Goal: Transaction & Acquisition: Purchase product/service

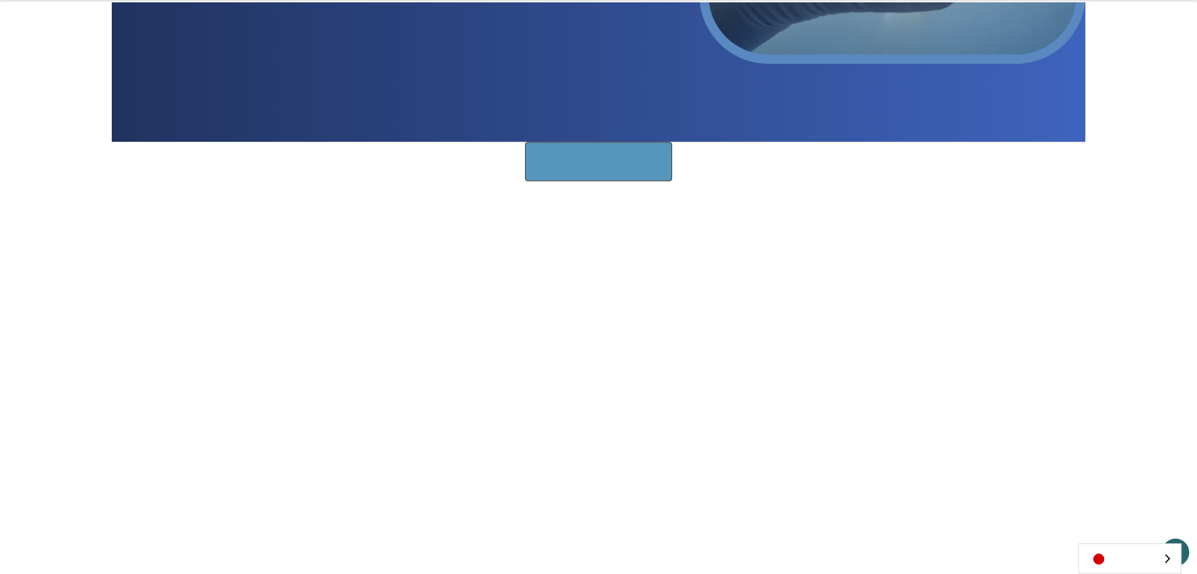
scroll to position [636, 0]
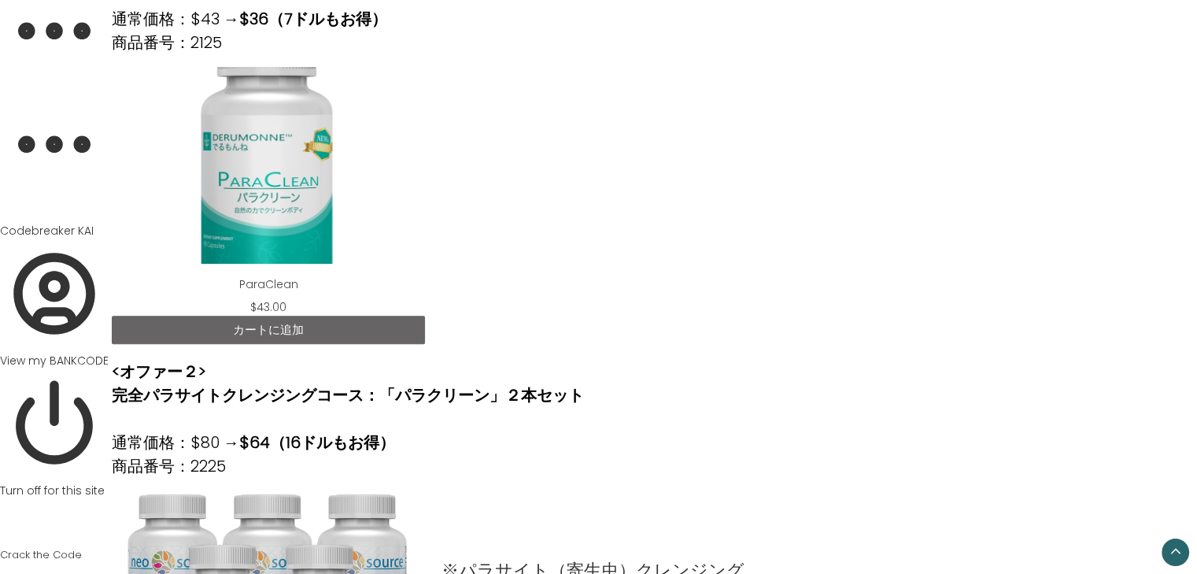
scroll to position [629, 0]
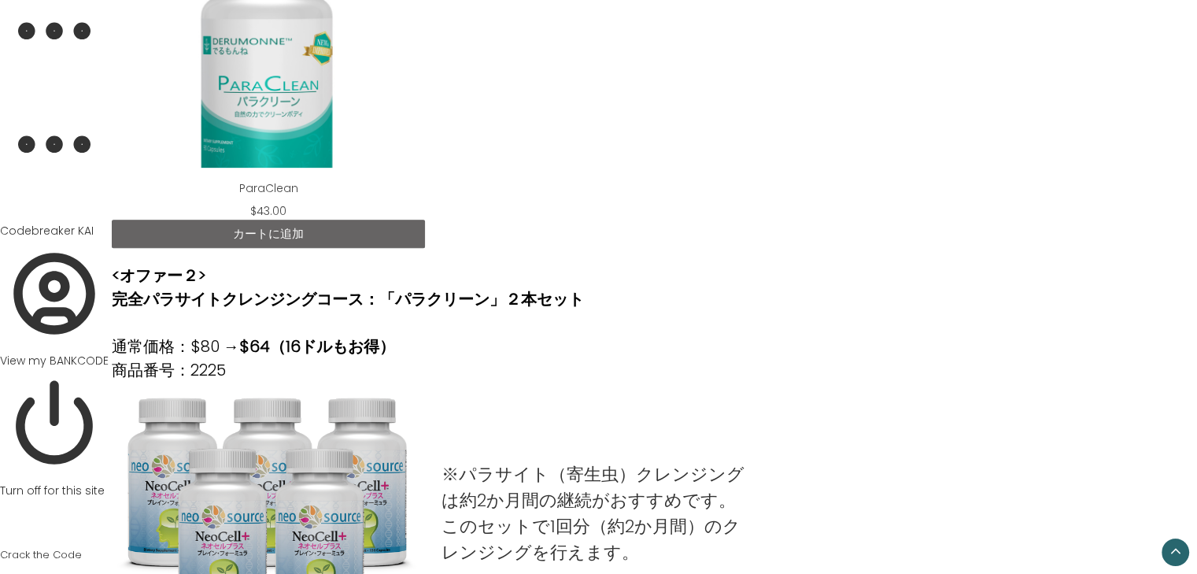
click at [347, 234] on link "カートに追加" at bounding box center [268, 234] width 313 height 28
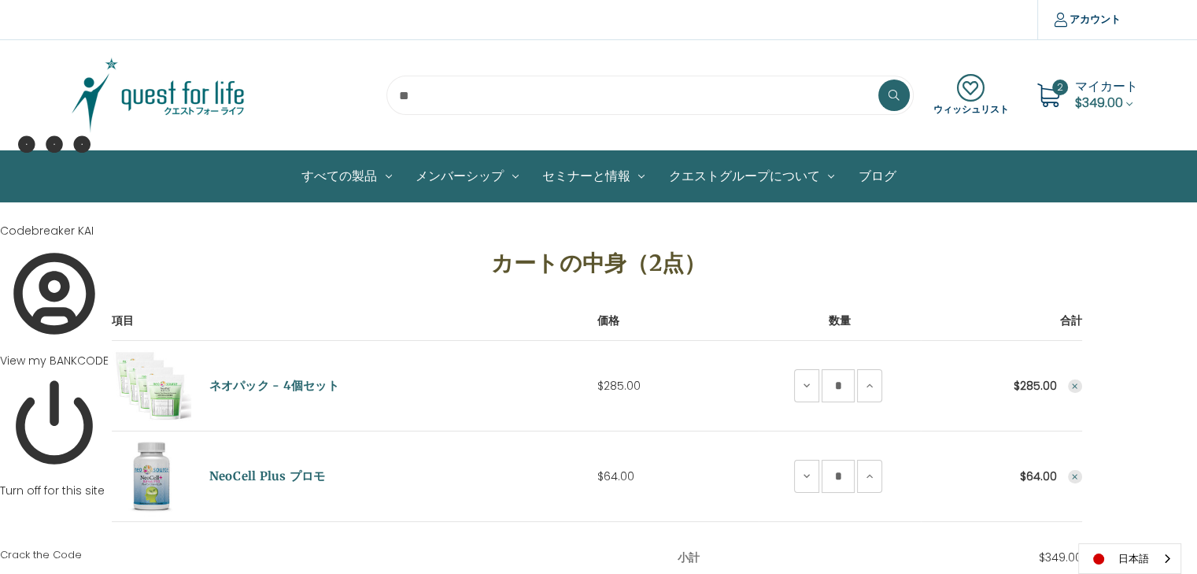
click at [1070, 383] on icon "Remove NeoPak - 4 Save Set from cart" at bounding box center [1074, 386] width 9 height 9
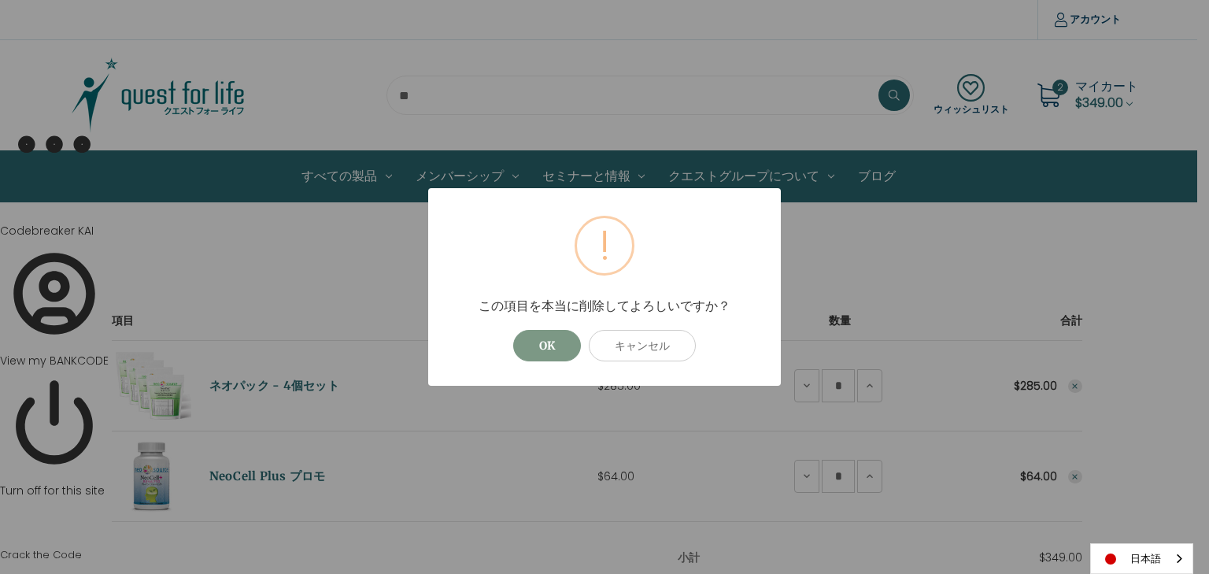
click at [554, 348] on button "OK" at bounding box center [547, 345] width 68 height 31
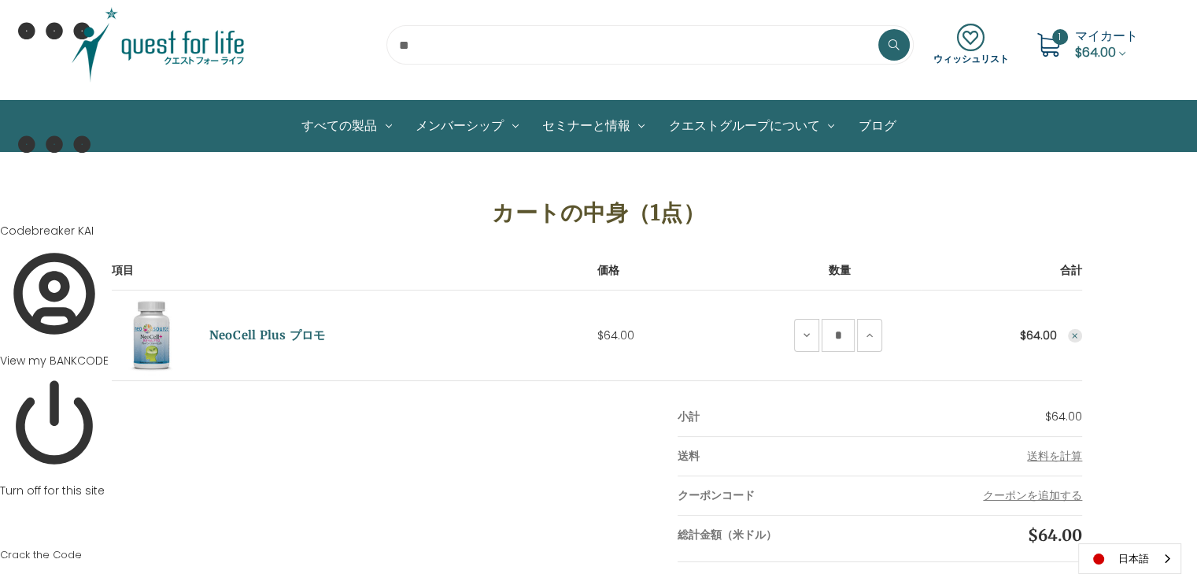
scroll to position [47, 0]
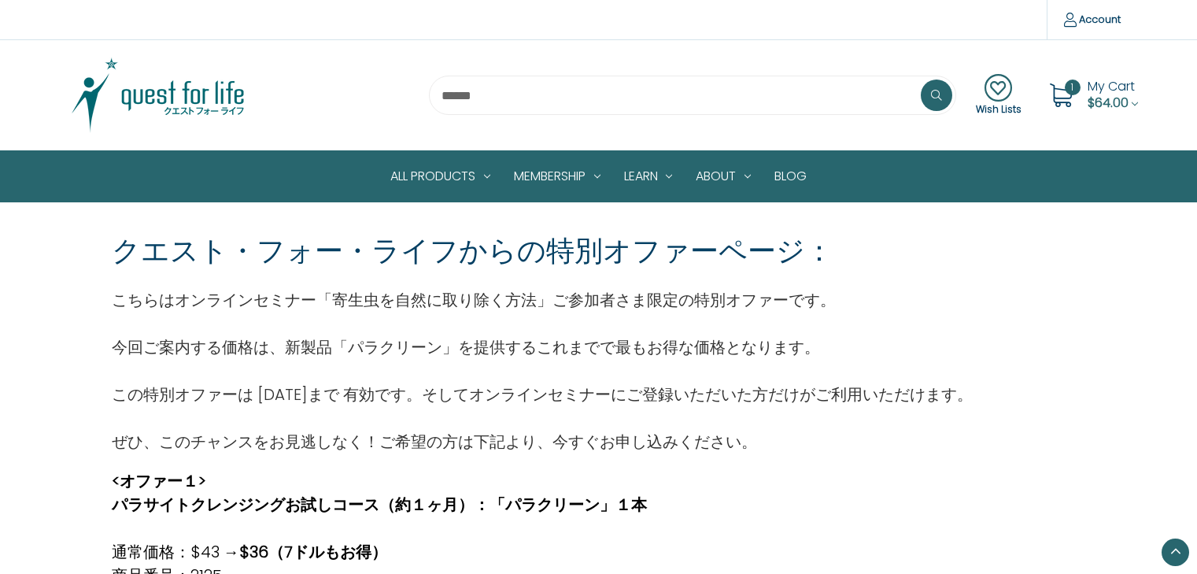
scroll to position [629, 0]
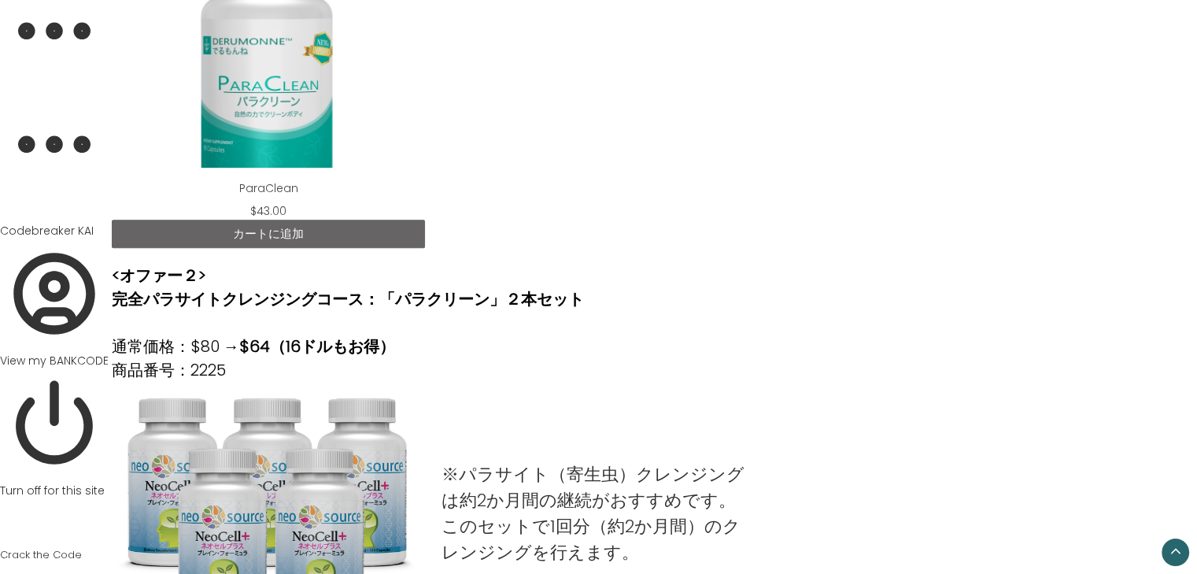
click at [294, 235] on link "カートに追加" at bounding box center [268, 234] width 313 height 28
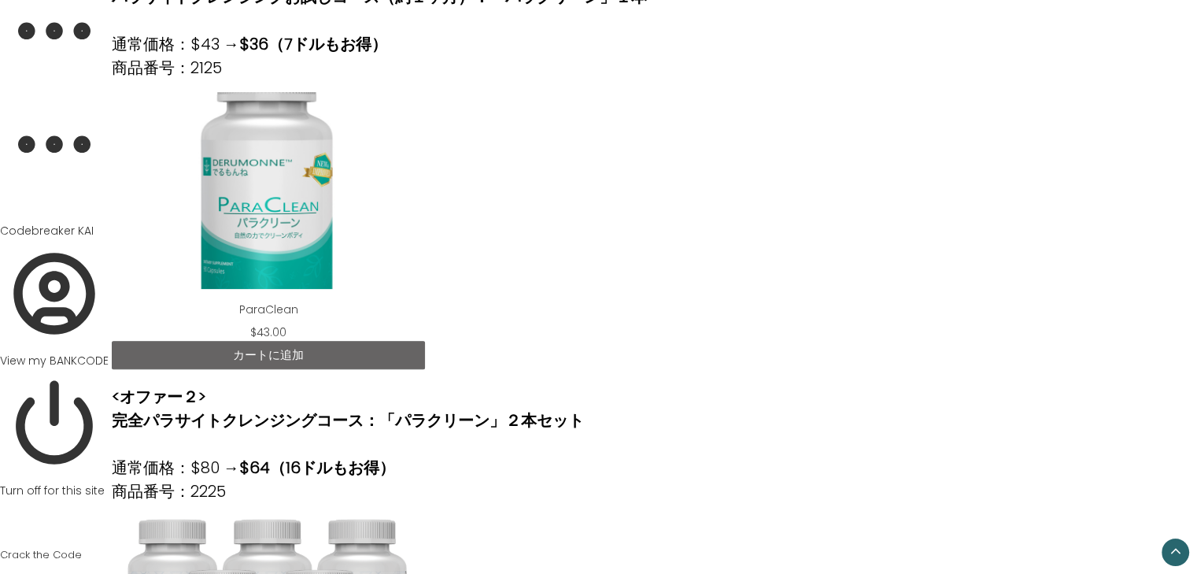
scroll to position [428, 0]
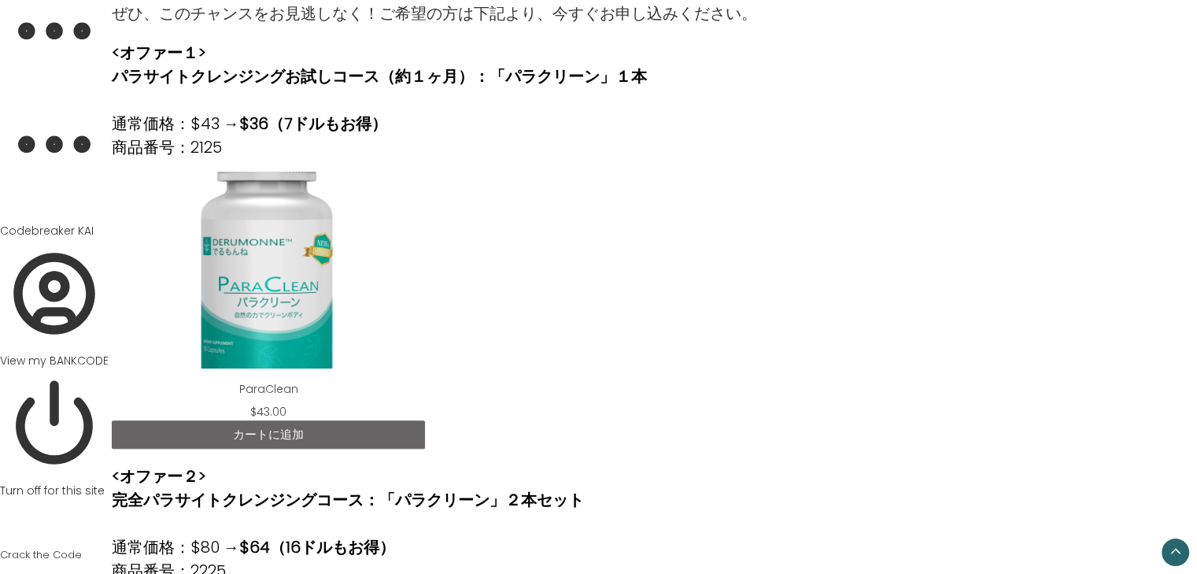
click at [272, 292] on div "ParaClean" at bounding box center [268, 270] width 288 height 197
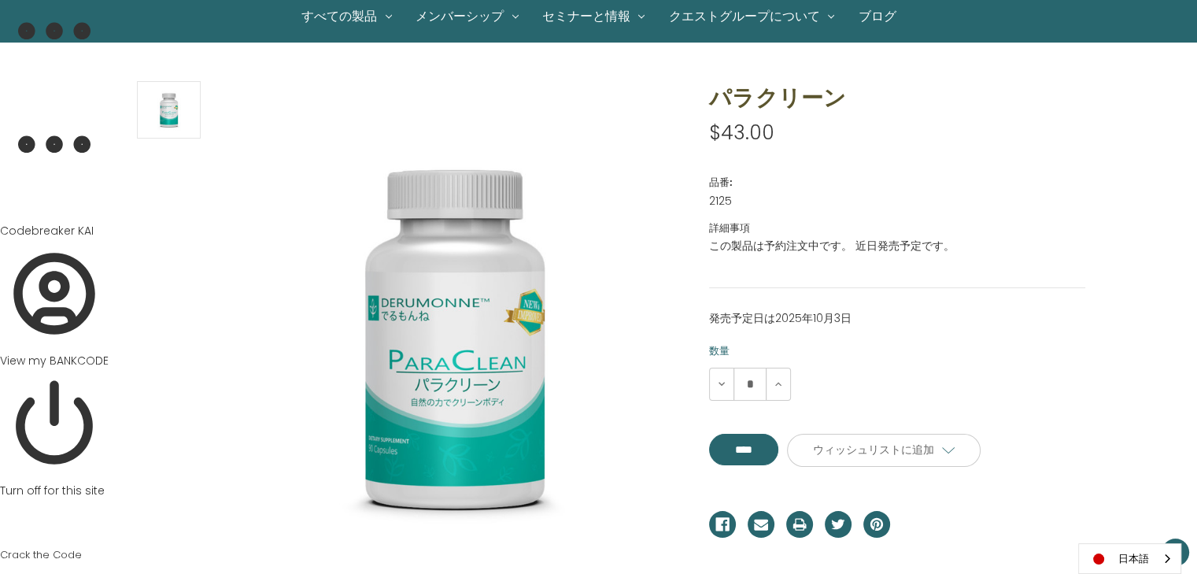
scroll to position [199, 0]
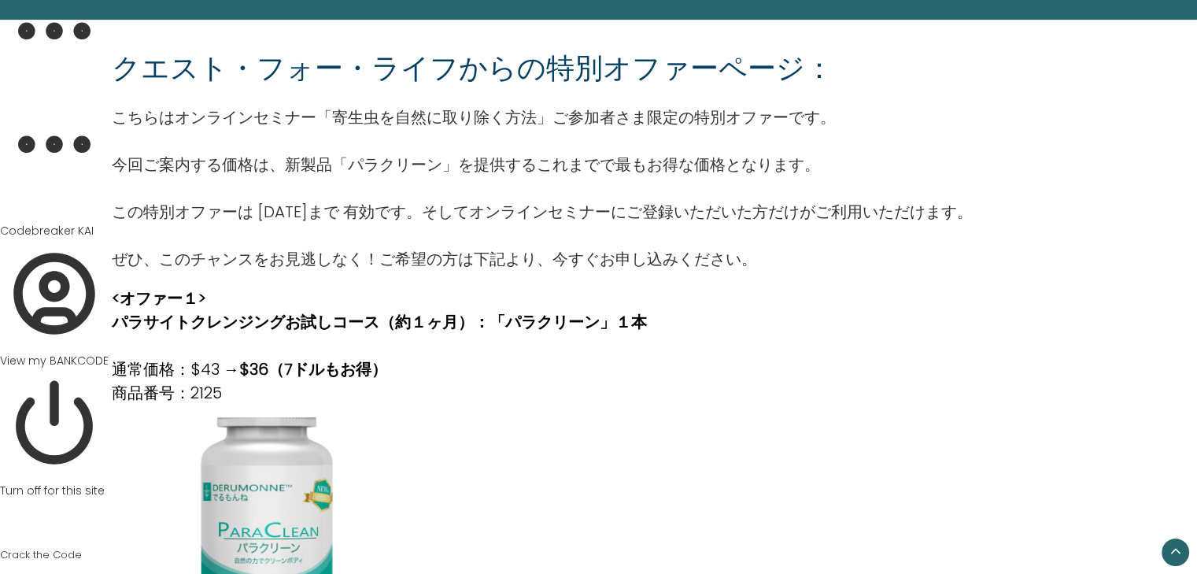
scroll to position [239, 0]
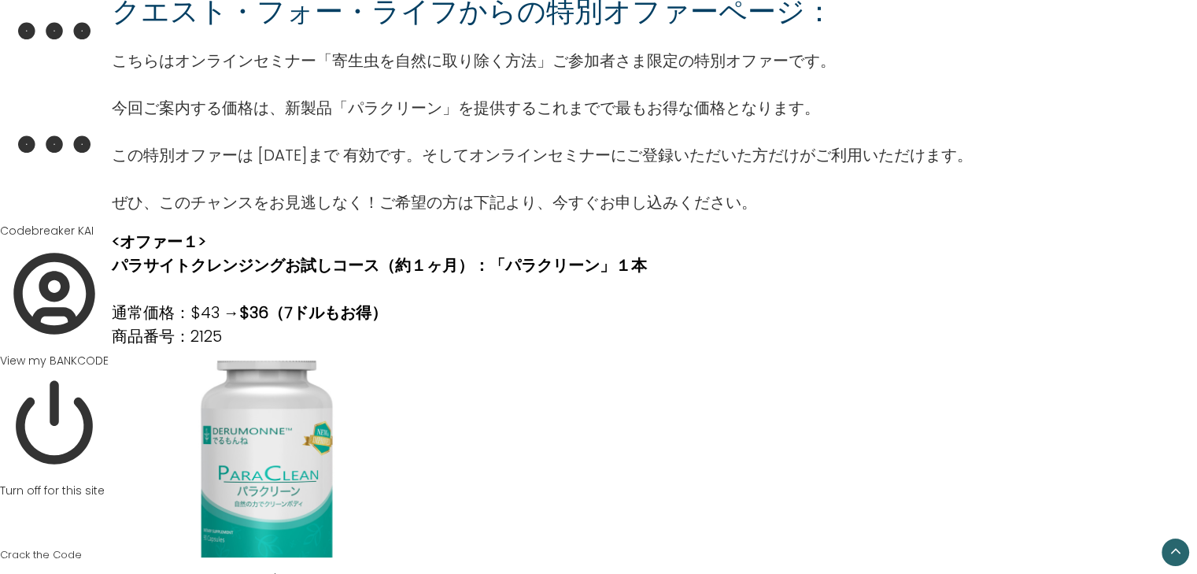
click at [250, 430] on div "ParaClean" at bounding box center [268, 458] width 288 height 197
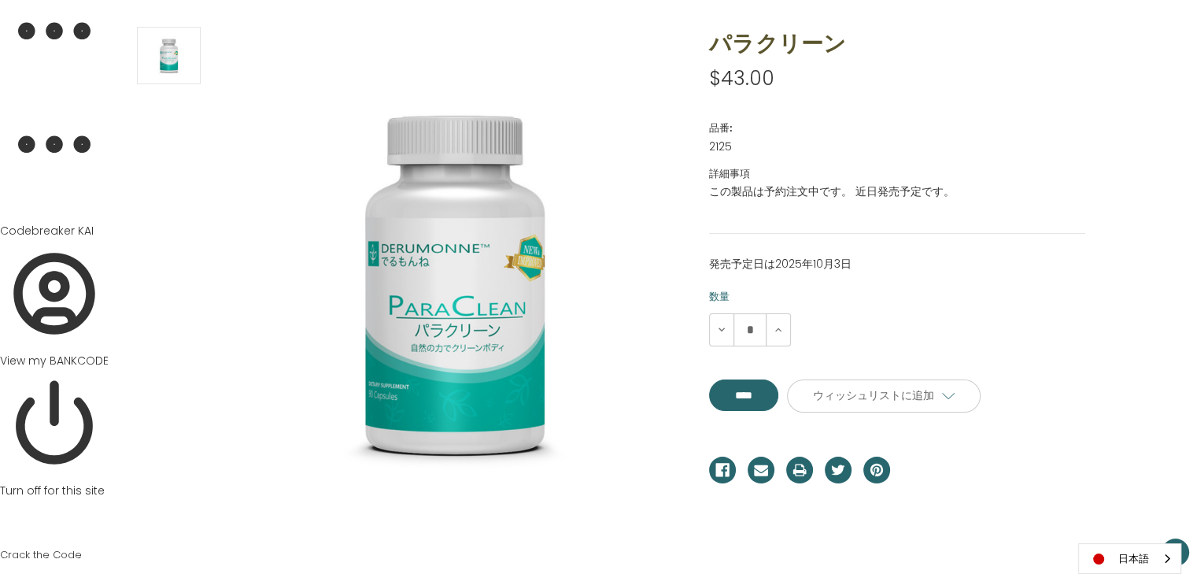
scroll to position [252, 0]
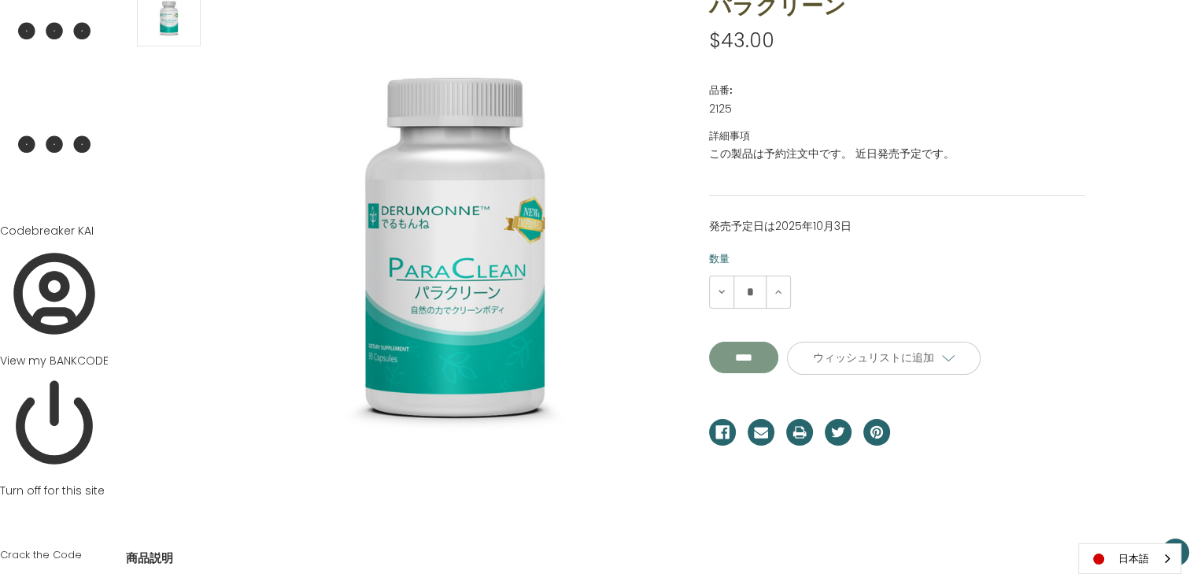
click at [755, 353] on input "****" at bounding box center [743, 356] width 69 height 31
type input "****"
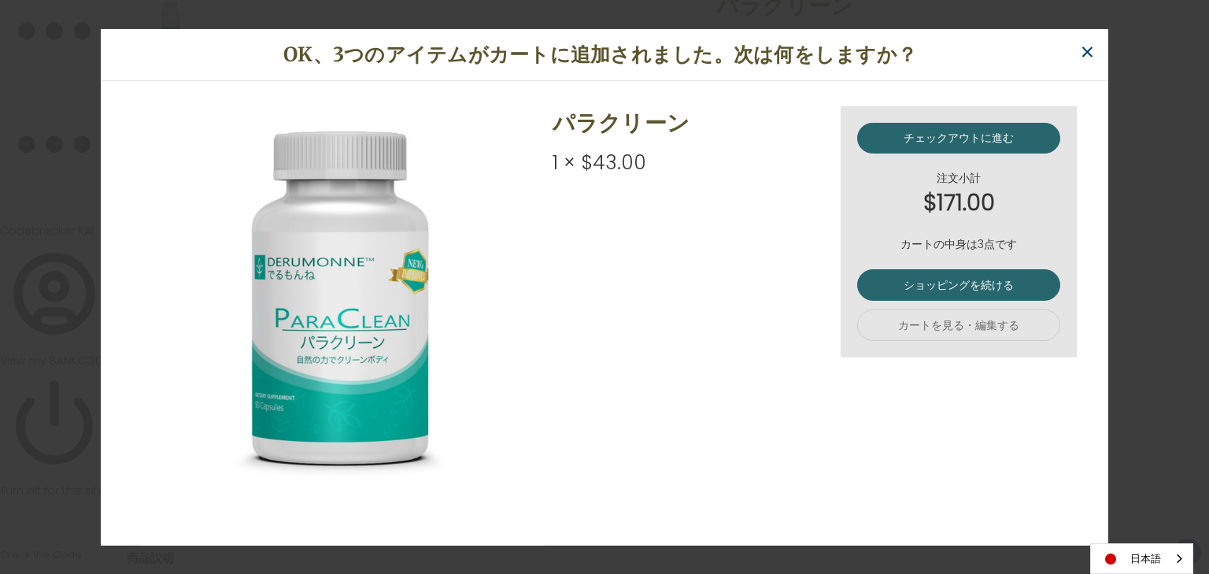
click at [1091, 51] on span "×" at bounding box center [1087, 52] width 15 height 35
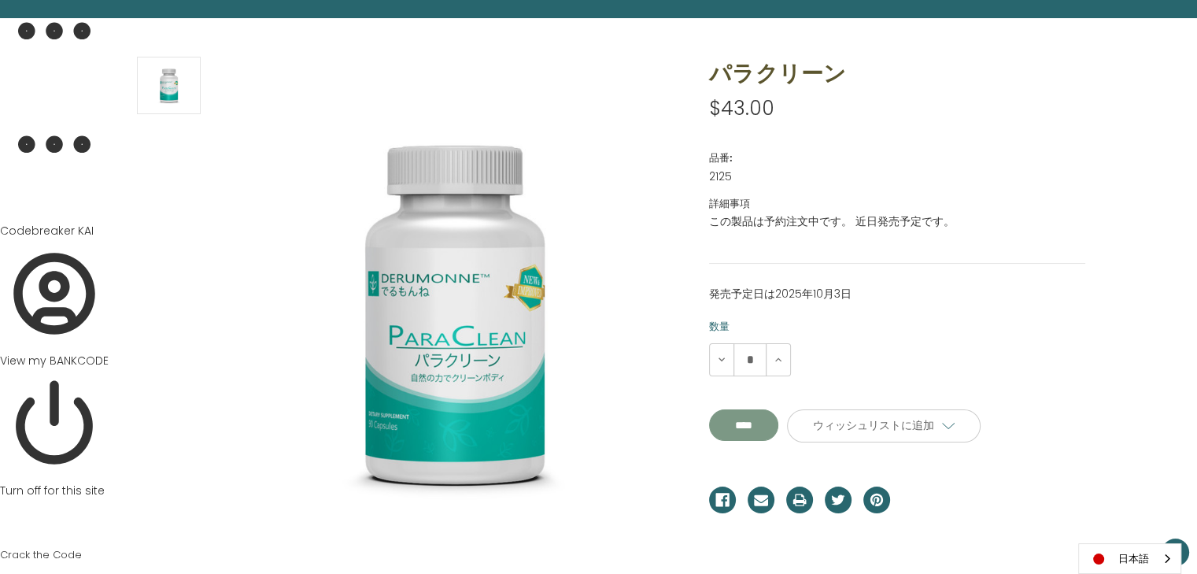
scroll to position [172, 0]
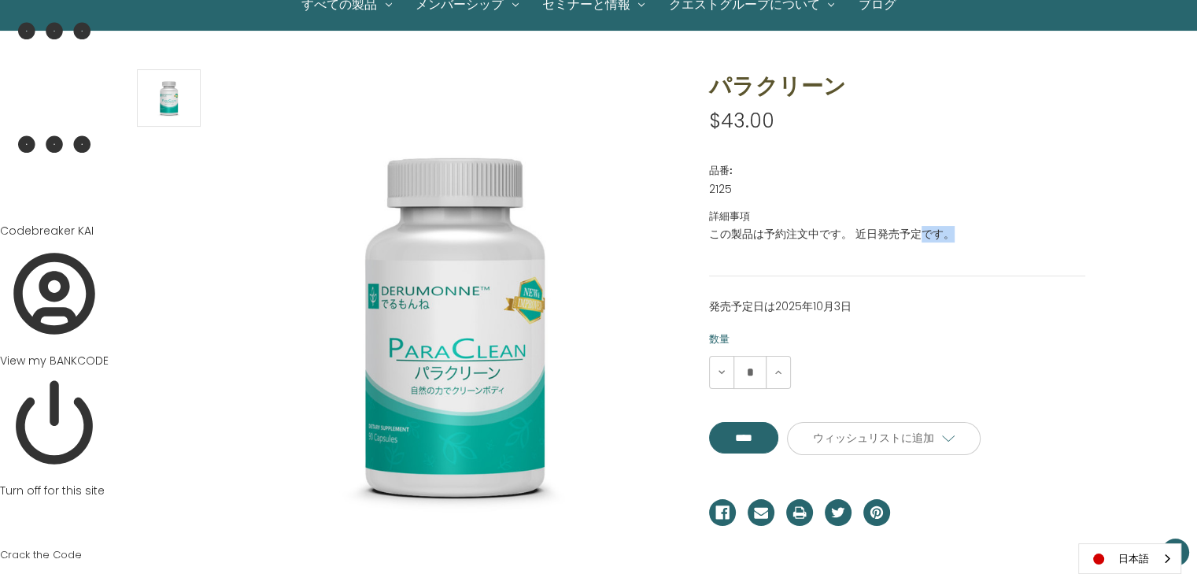
drag, startPoint x: 922, startPoint y: 234, endPoint x: 947, endPoint y: 234, distance: 25.2
click at [947, 234] on dd "この製品は予約注文中です。 近日発売予定です。" at bounding box center [897, 234] width 376 height 17
copy dd "です。"
click at [853, 306] on p "発売予定日は2025年10月3日" at bounding box center [897, 306] width 376 height 17
drag, startPoint x: 923, startPoint y: 232, endPoint x: 948, endPoint y: 232, distance: 25.2
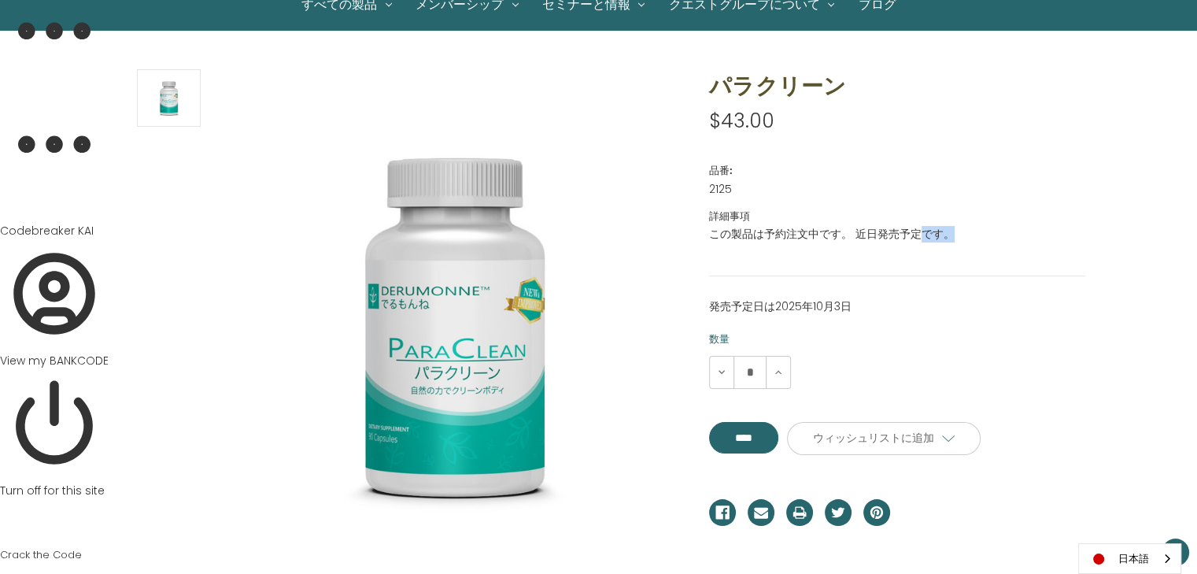
click at [948, 232] on dd "この製品は予約注文中です。 近日発売予定です。" at bounding box center [897, 234] width 376 height 17
click at [849, 301] on p "発売予定日は2025年10月3日" at bounding box center [897, 306] width 376 height 17
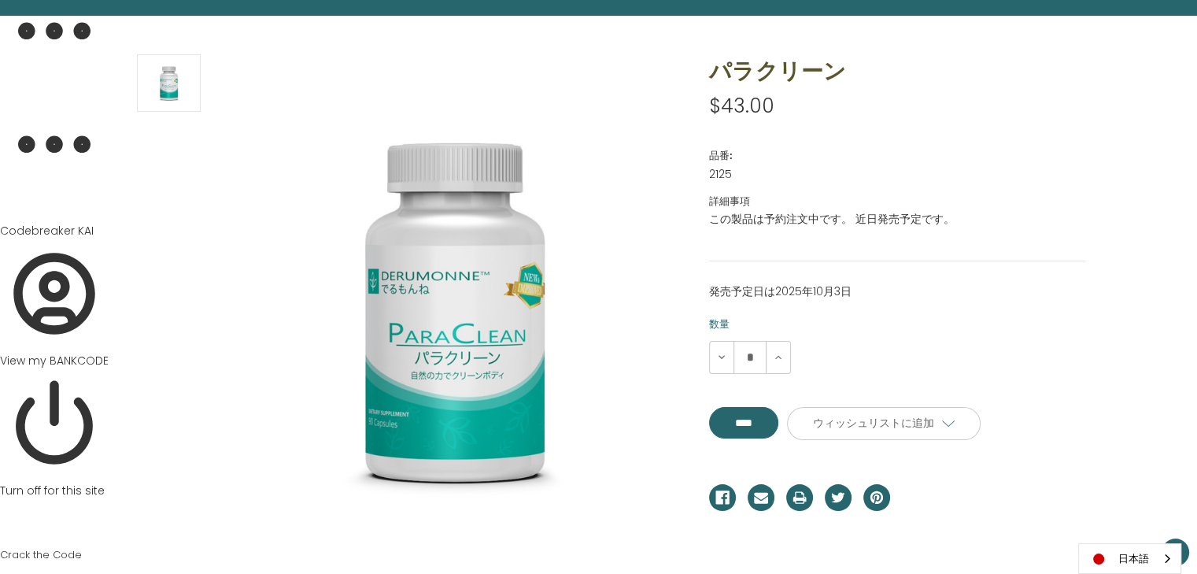
scroll to position [189, 0]
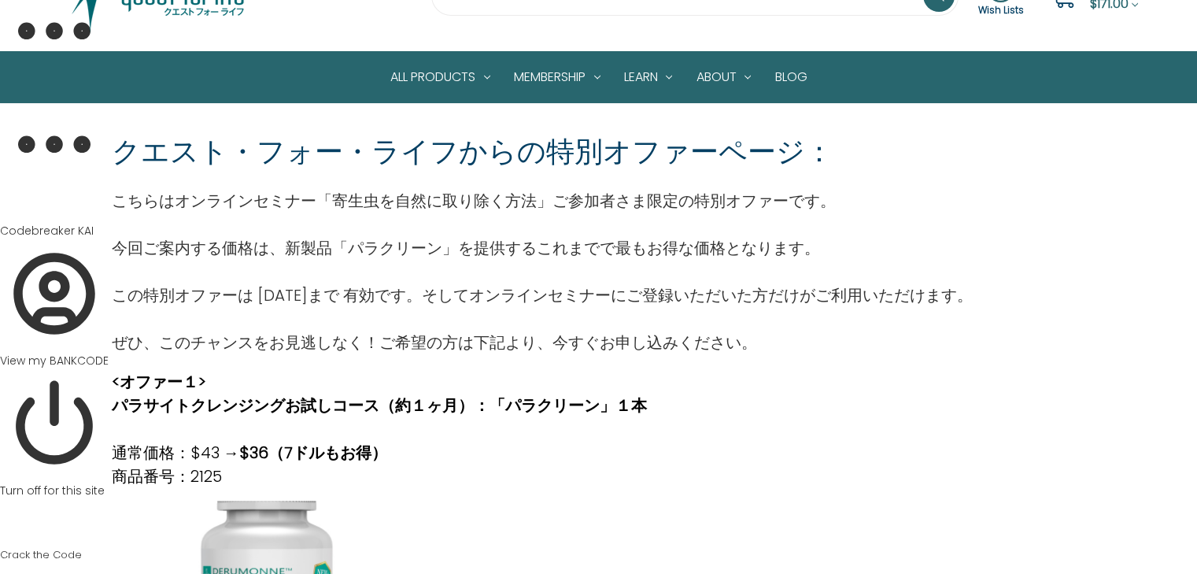
scroll to position [161, 0]
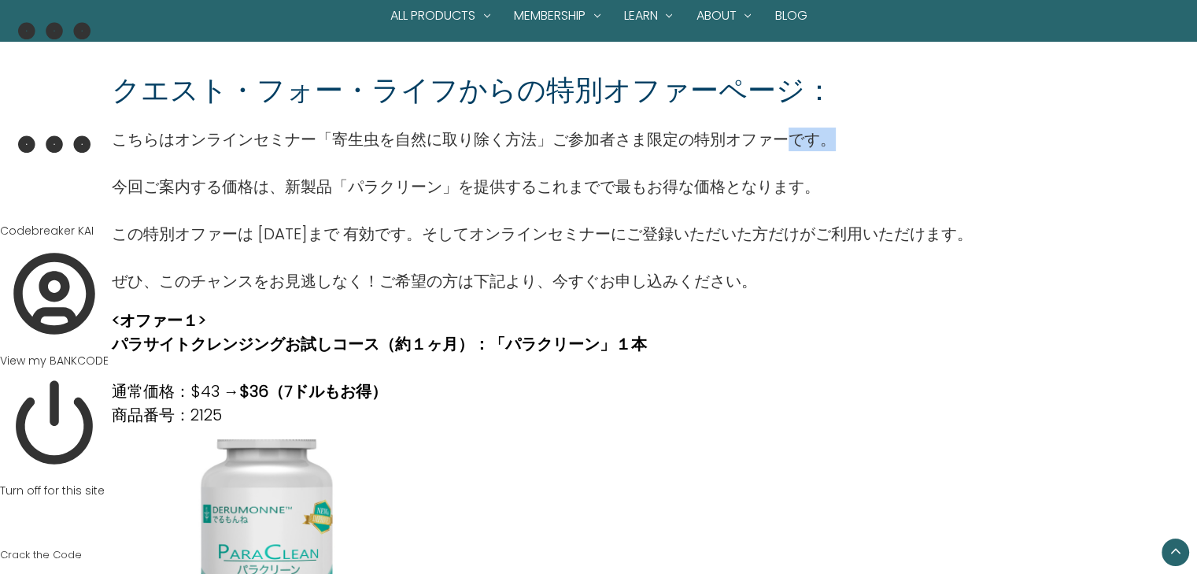
drag, startPoint x: 791, startPoint y: 137, endPoint x: 836, endPoint y: 136, distance: 44.9
click at [836, 136] on p "こちらはオンラインセミナー「寄生虫を自然に取り除く方法」ご参加者さま限定の特別オファーです。" at bounding box center [542, 139] width 861 height 24
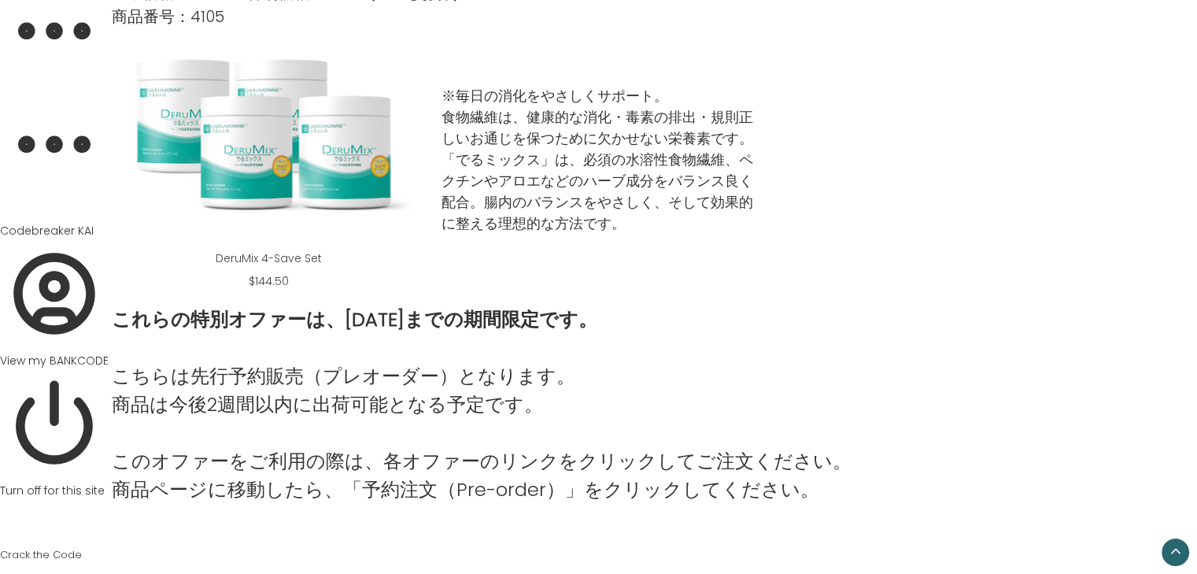
scroll to position [1751, 0]
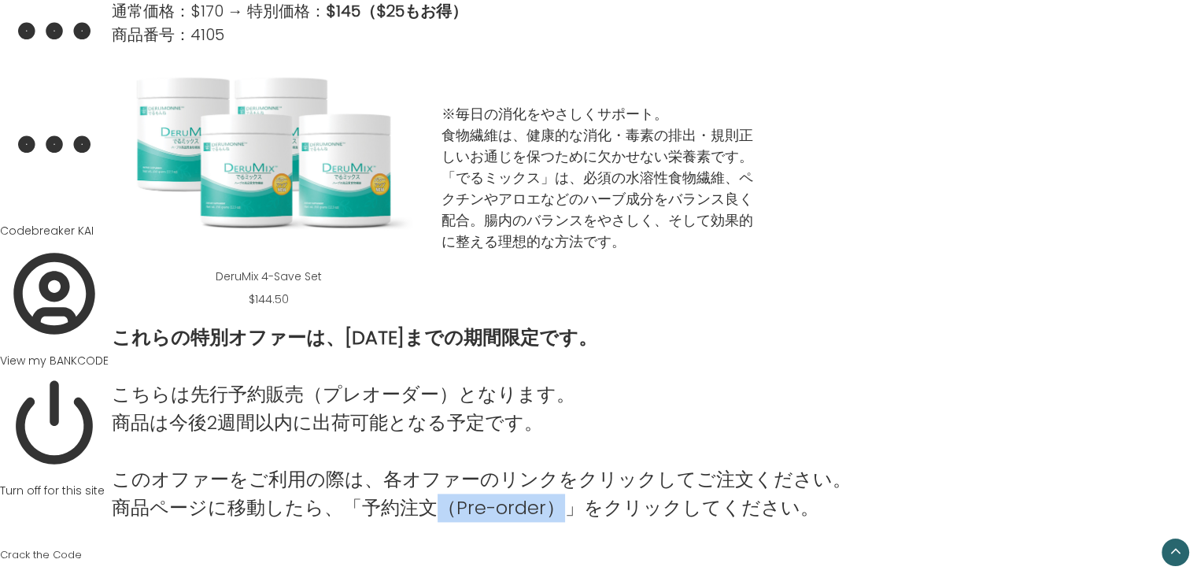
drag, startPoint x: 427, startPoint y: 503, endPoint x: 544, endPoint y: 495, distance: 116.7
click at [544, 495] on p "このオファーをご利用の際は、各オファーのリンクをクリックしてご注文ください。 商品ページに移動したら、「予約注文（Pre-order）」をクリックしてください。" at bounding box center [482, 493] width 740 height 57
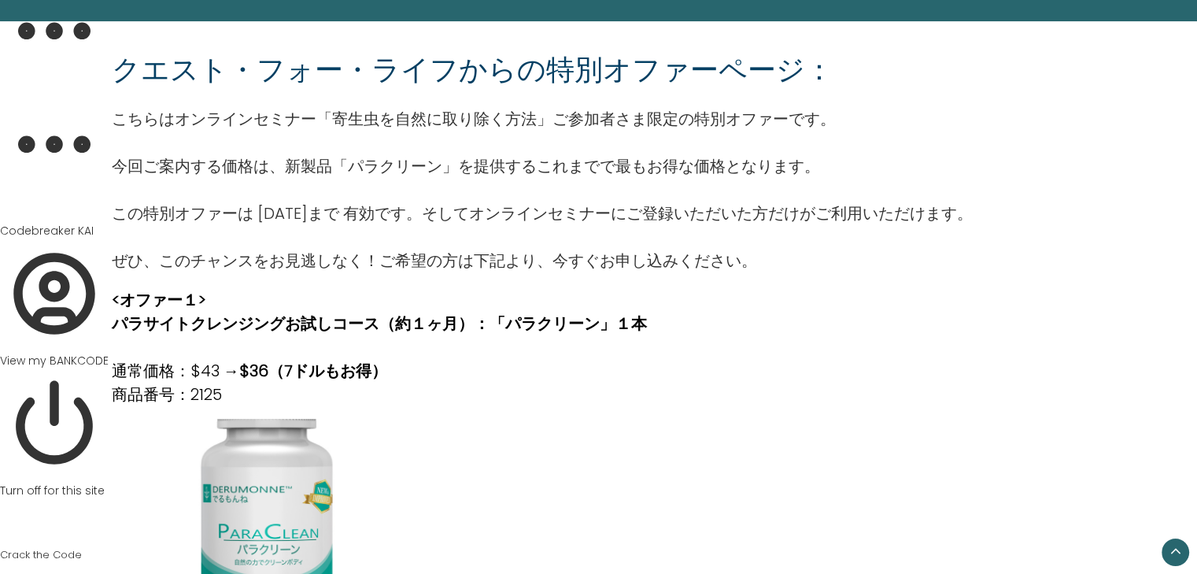
scroll to position [135, 0]
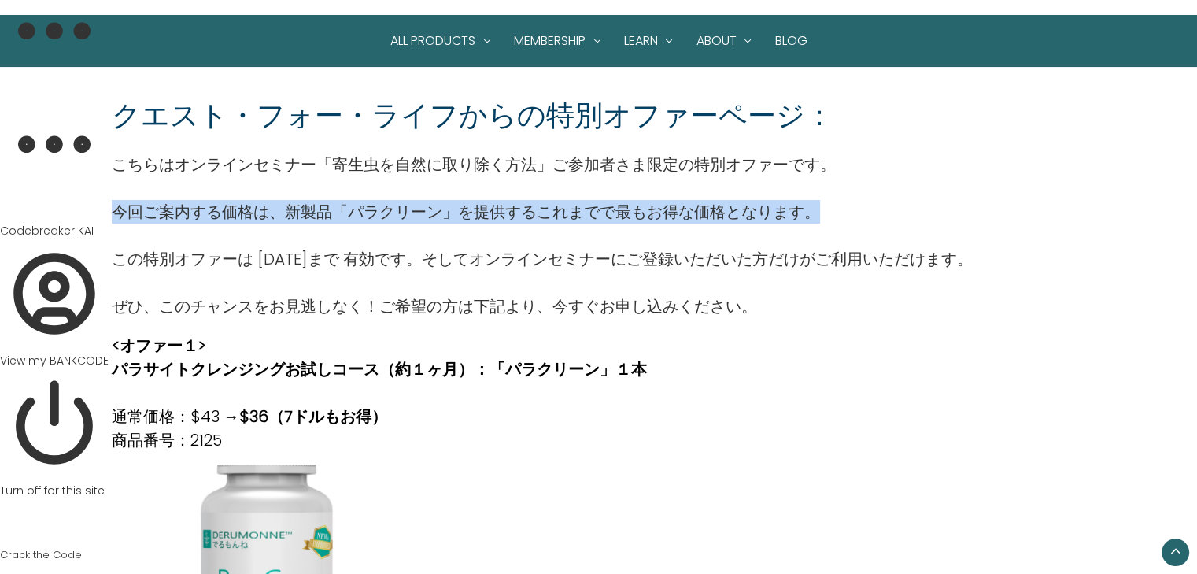
drag, startPoint x: 115, startPoint y: 209, endPoint x: 818, endPoint y: 218, distance: 703.5
click at [818, 218] on p "今回ご案内する価格は、新製品「パラクリーン」を提供するこれまでで最もお得な価格となります。" at bounding box center [542, 212] width 861 height 24
click at [112, 212] on p "今回ご案内する価格は、新製品「パラクリーン」を提供するこれまでで最もお得な価格となります。" at bounding box center [542, 212] width 861 height 24
drag, startPoint x: 116, startPoint y: 211, endPoint x: 815, endPoint y: 210, distance: 699.5
click at [815, 210] on p "今回ご案内する価格は、新製品「パラクリーン」を提供するこれまでで最もお得な価格となります。" at bounding box center [542, 212] width 861 height 24
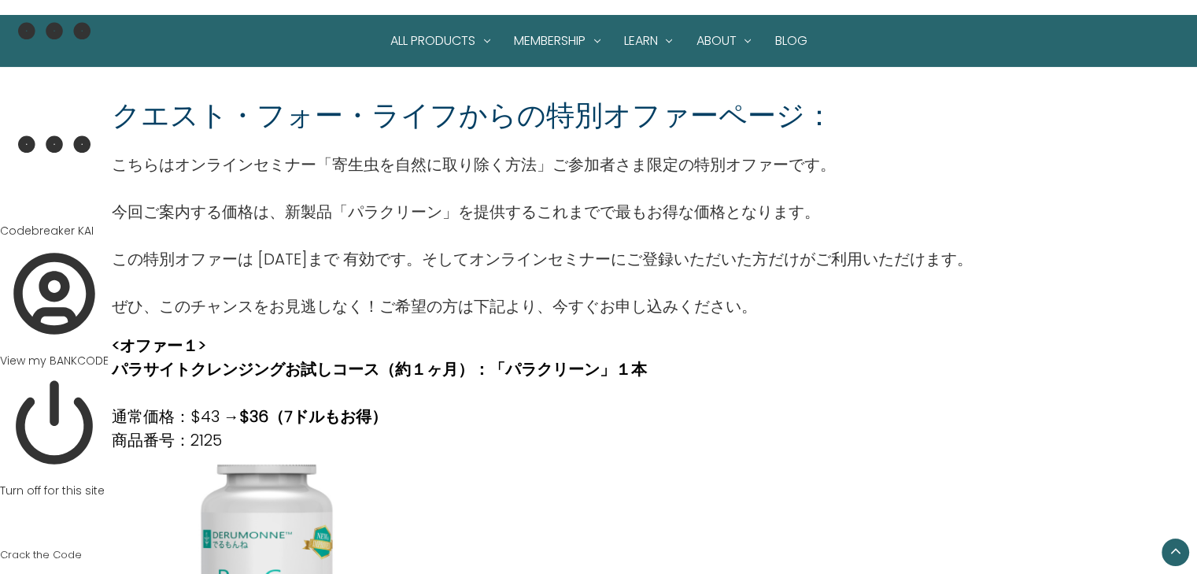
click at [546, 265] on p "この特別オファーは [DATE]まで 有効です。そしてオンラインセミナーにご登録いただいた方だけがご利用いただけます。" at bounding box center [542, 259] width 861 height 24
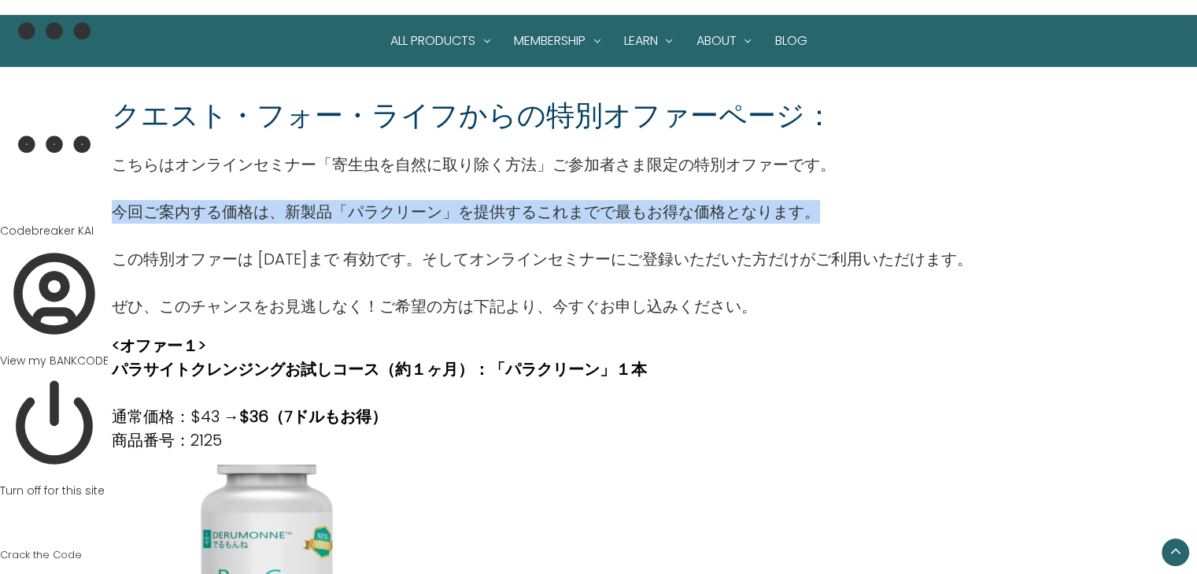
drag, startPoint x: 116, startPoint y: 208, endPoint x: 826, endPoint y: 207, distance: 709.7
click at [826, 207] on p "今回ご案内する価格は、新製品「パラクリーン」を提供するこれまでで最もお得な価格となります。" at bounding box center [542, 212] width 861 height 24
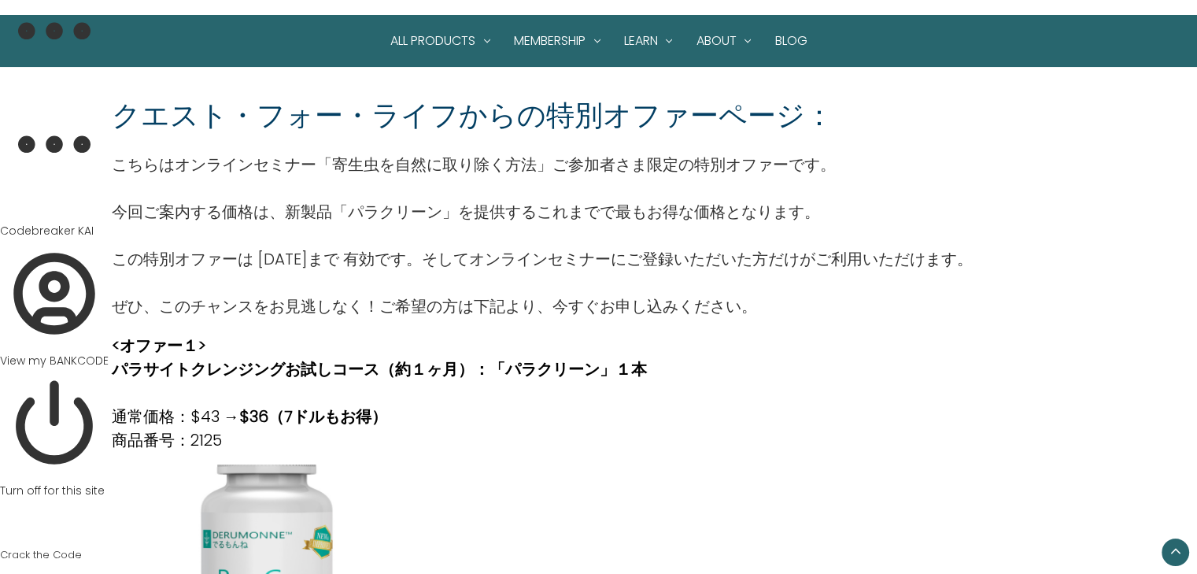
click at [279, 245] on p at bounding box center [542, 235] width 861 height 24
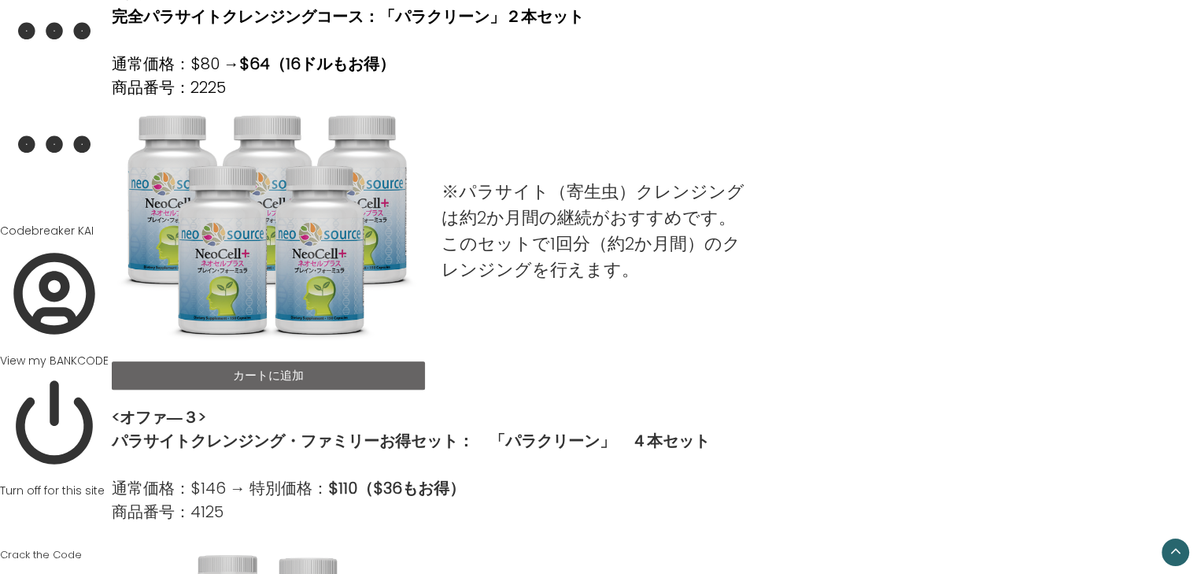
scroll to position [869, 0]
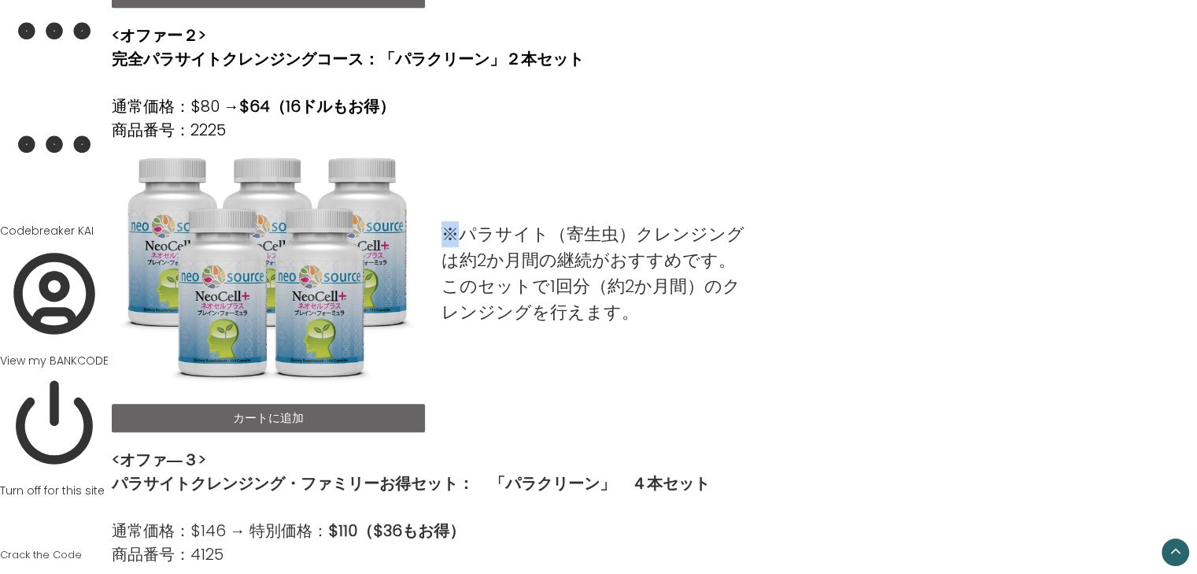
click at [452, 229] on p "※パラサイト（寄生虫）クレンジングは約2か月間の継続がおすすめです。 このセットで1回分（約2か月間）のクレンジングを行えます。" at bounding box center [597, 273] width 313 height 104
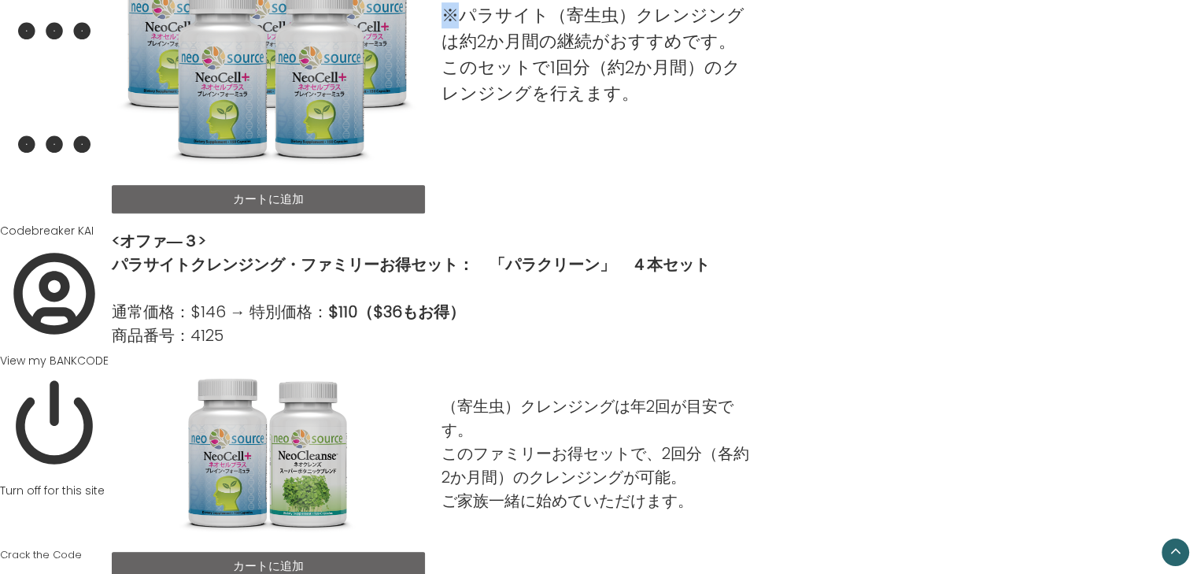
scroll to position [1138, 0]
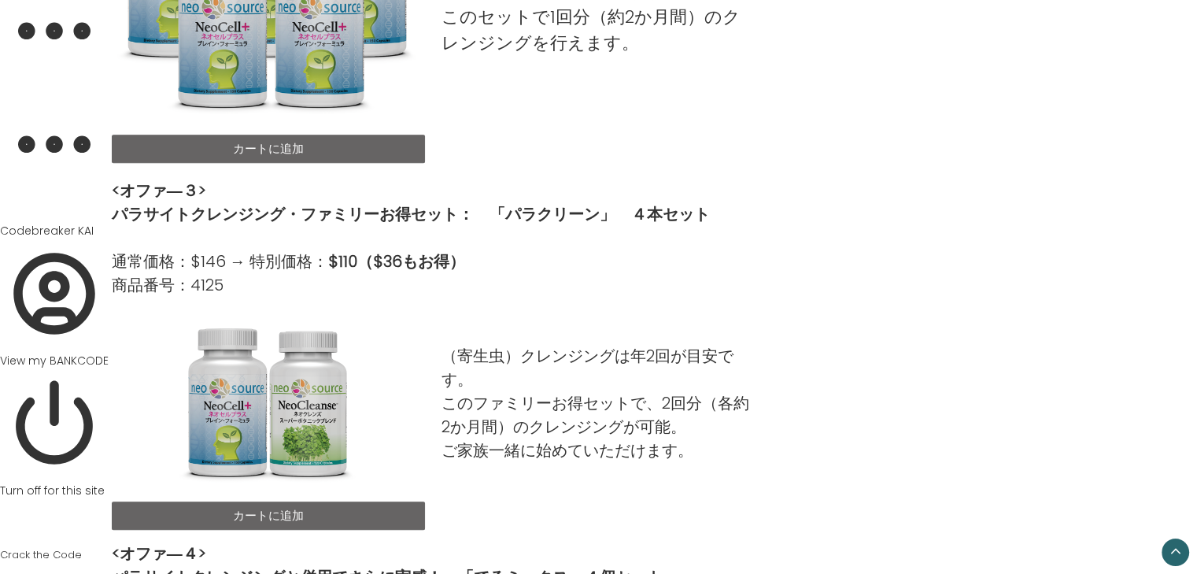
click at [452, 352] on p "（寄生虫）クレンジングは年2回が目安です。 このファミリーお得セットで、2回分（各約2か月間）のクレンジングが可能。 ご家族一緒に始めていただけます。" at bounding box center [597, 403] width 313 height 118
drag, startPoint x: 446, startPoint y: 352, endPoint x: 456, endPoint y: 349, distance: 10.0
click at [456, 349] on p "（寄生虫）クレンジングは年2回が目安です。 このファミリーお得セットで、2回分（各約2か月間）のクレンジングが可能。 ご家族一緒に始めていただけます。" at bounding box center [597, 403] width 313 height 118
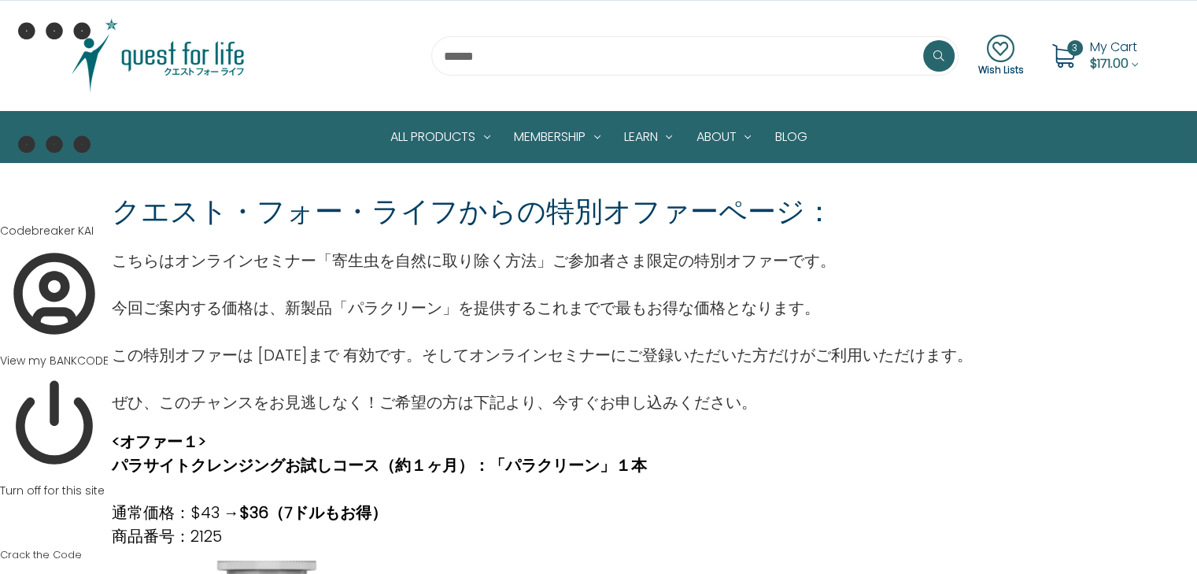
scroll to position [116, 0]
